Goal: Use online tool/utility: Utilize a website feature to perform a specific function

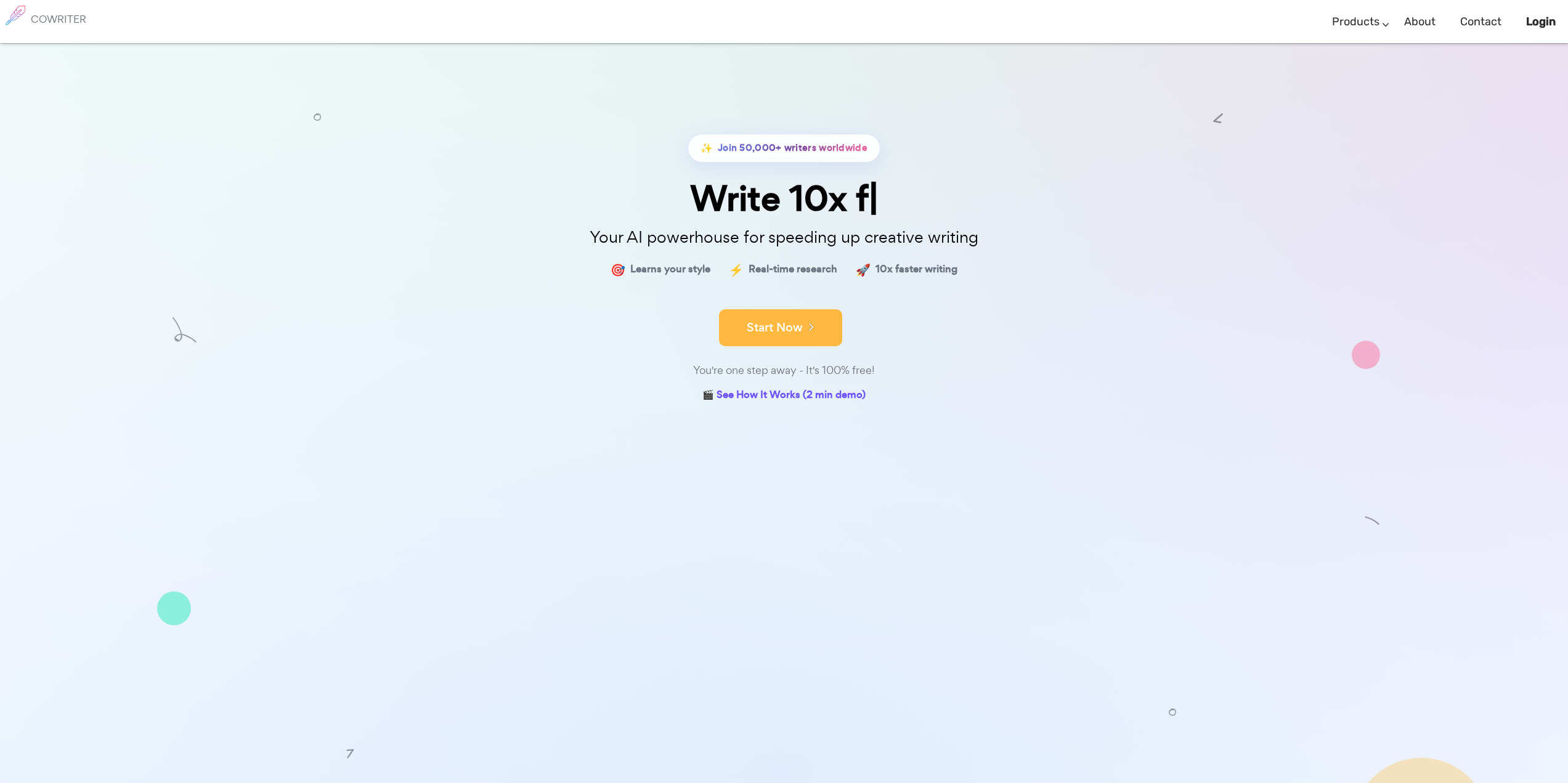
click at [794, 330] on button "Start Now" at bounding box center [780, 327] width 123 height 37
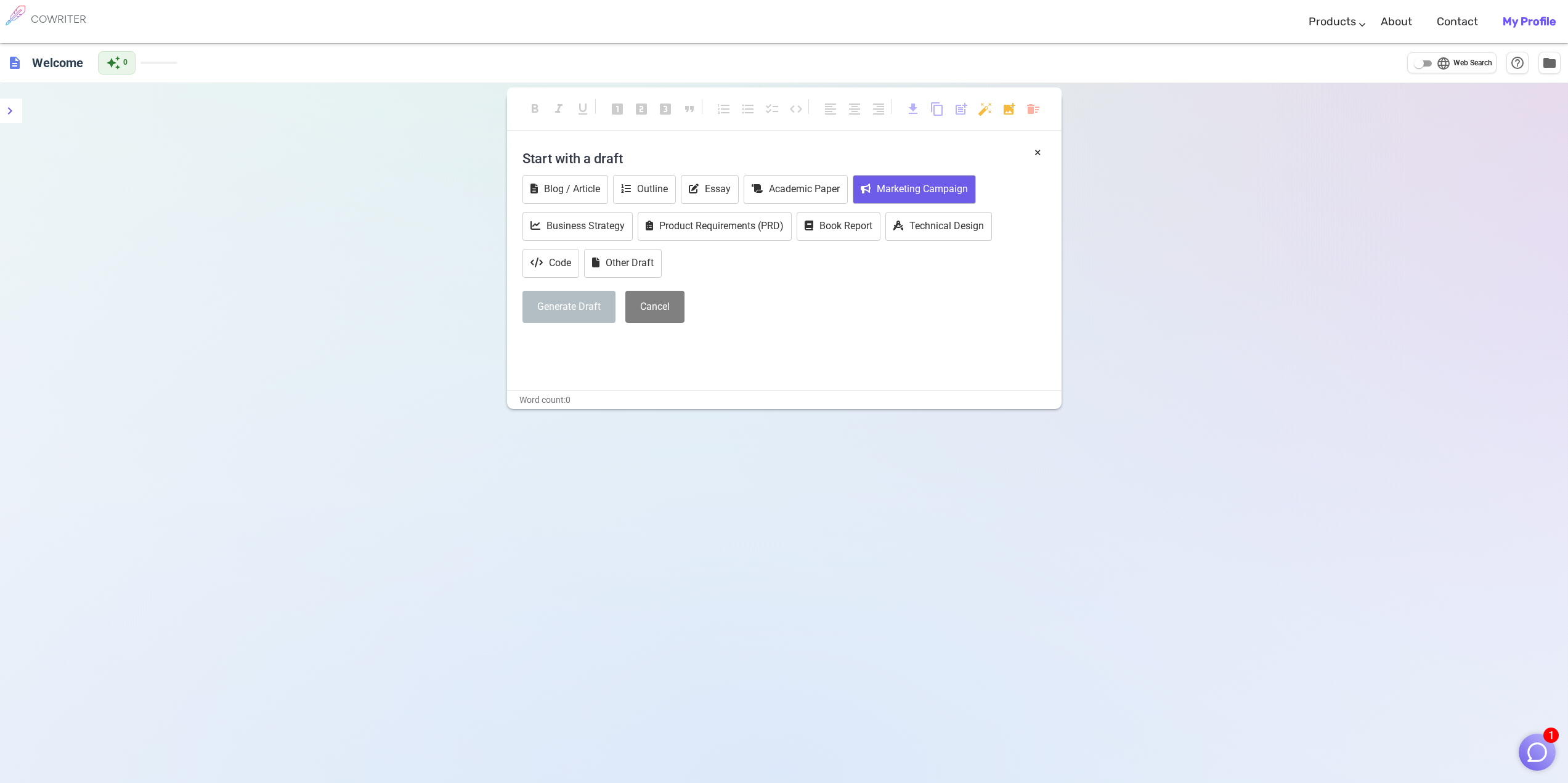
click at [917, 183] on button "Marketing Campaign" at bounding box center [914, 189] width 123 height 29
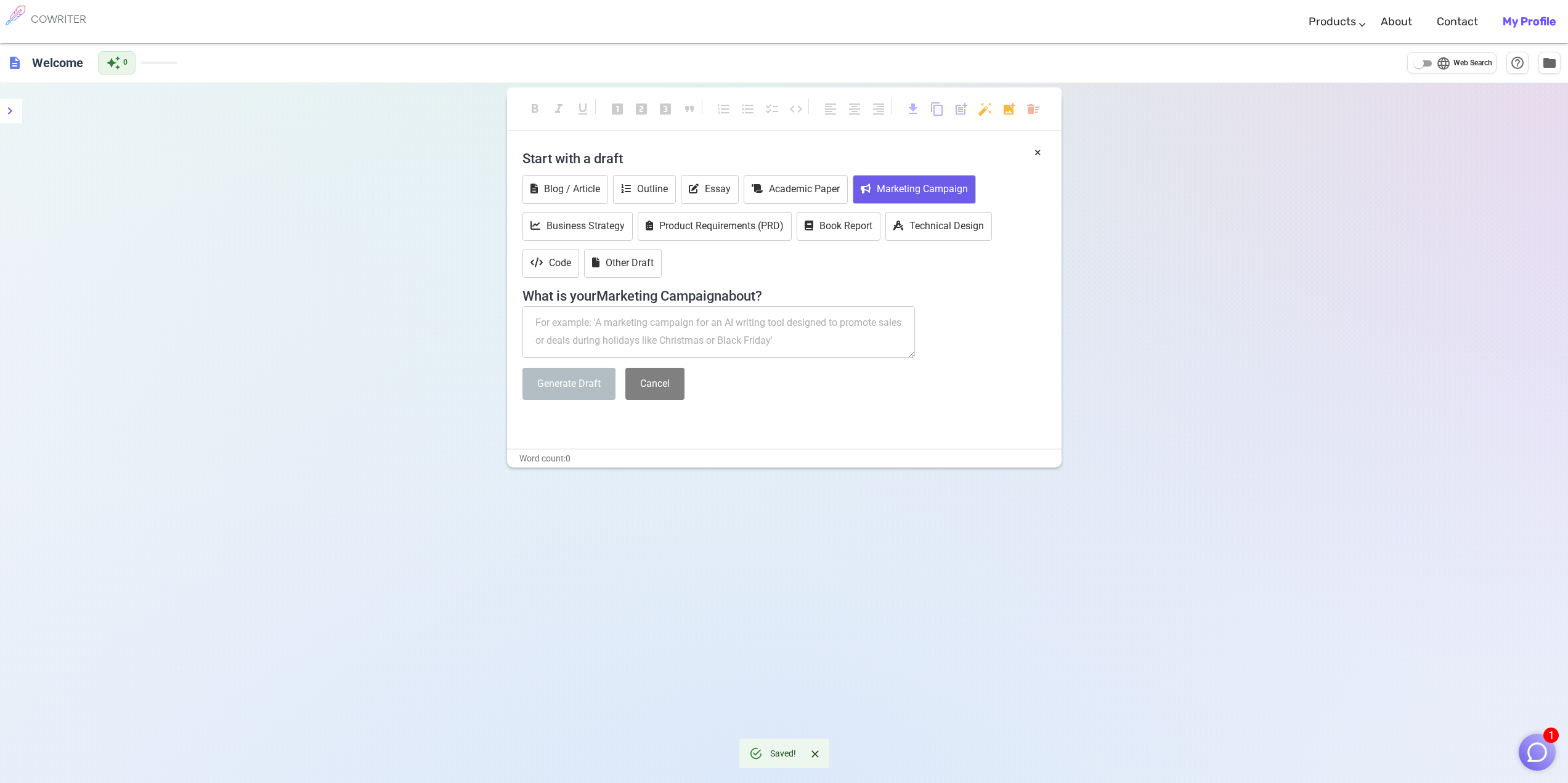
click at [682, 345] on textarea at bounding box center [719, 332] width 393 height 52
type textarea "fashion"
click at [563, 391] on button "Generate Draft" at bounding box center [569, 384] width 93 height 33
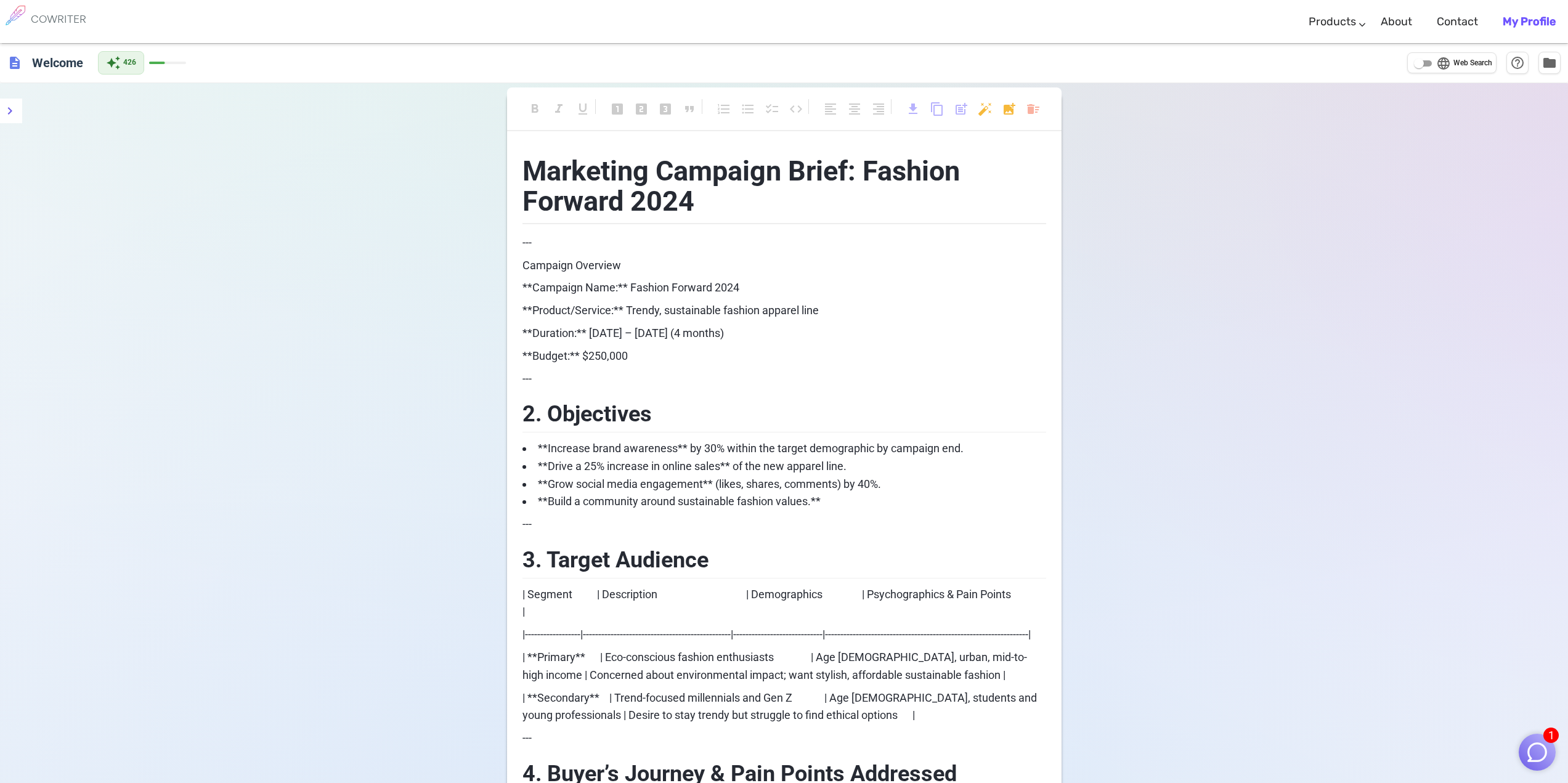
click at [4, 69] on div "description Welcome auto_awesome 426 language Web Search help_outline folder" at bounding box center [784, 63] width 1568 height 40
click at [1354, 19] on link "Products" at bounding box center [1332, 22] width 47 height 36
click at [1338, 59] on link "Writing" at bounding box center [1379, 59] width 166 height 31
click at [137, 62] on div "auto_awesome 426" at bounding box center [121, 62] width 46 height 23
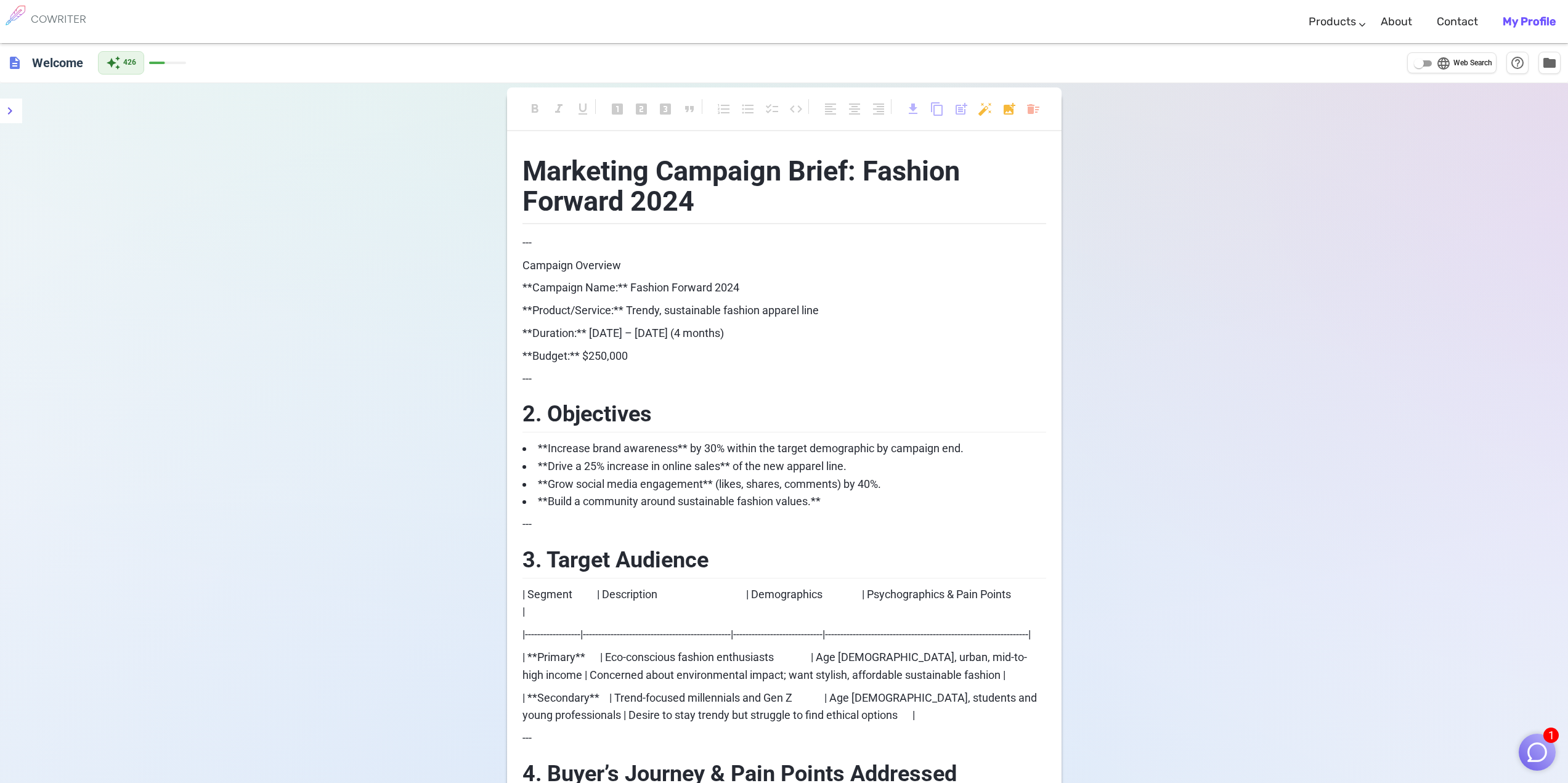
click at [162, 62] on span at bounding box center [146, 63] width 37 height 3
